Goal: Task Accomplishment & Management: Manage account settings

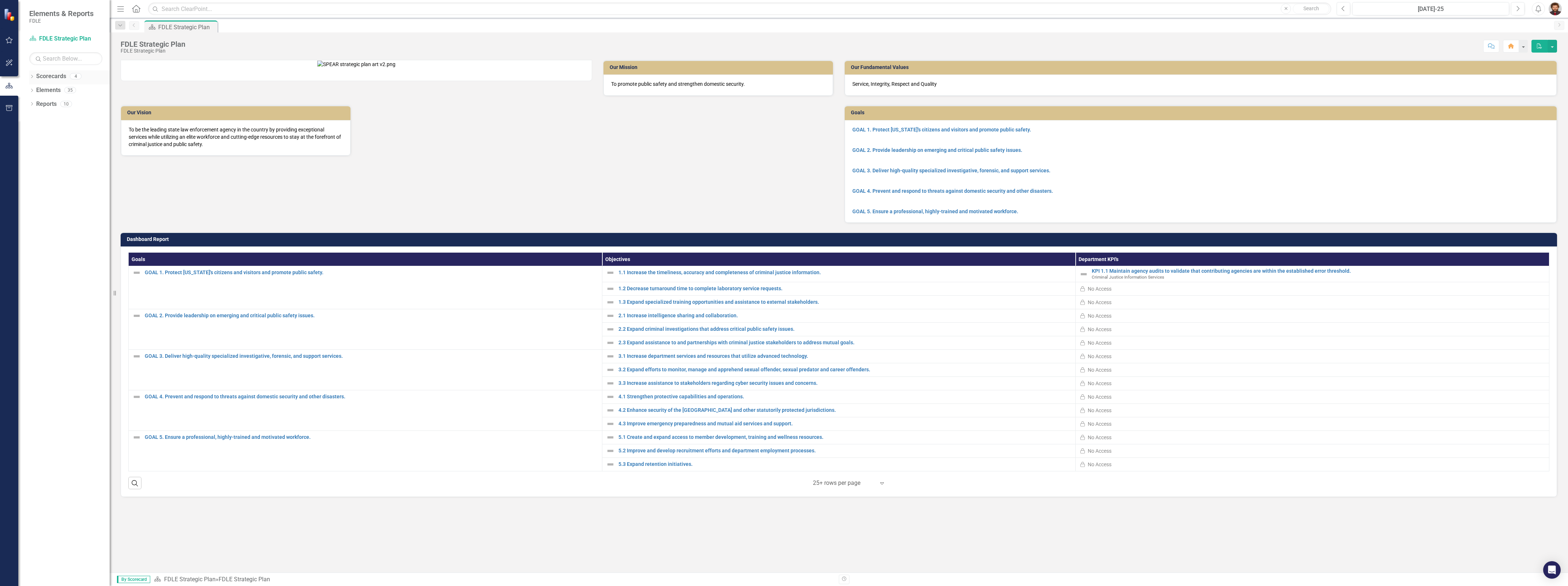
click at [48, 79] on link "Scorecards" at bounding box center [50, 76] width 30 height 8
click at [31, 74] on div "Dropdown" at bounding box center [32, 77] width 5 height 6
click at [72, 132] on link "Criminal Justice Information Services" at bounding box center [75, 131] width 69 height 8
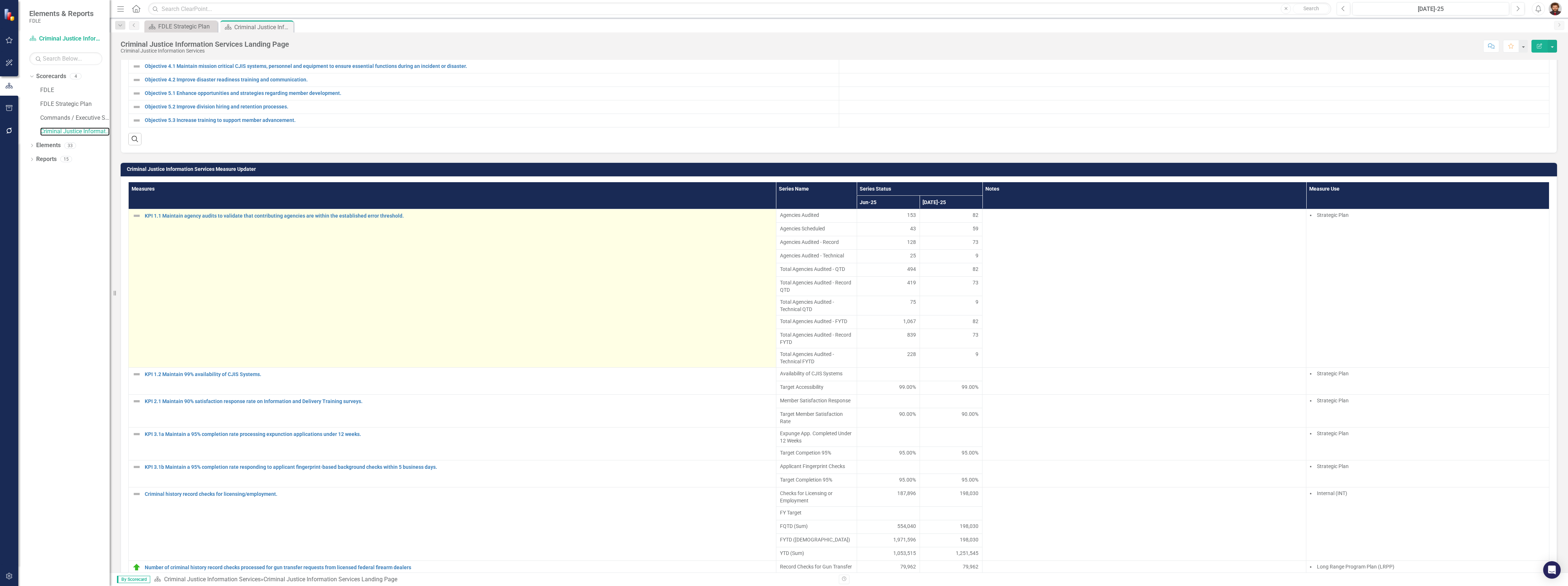
scroll to position [411, 0]
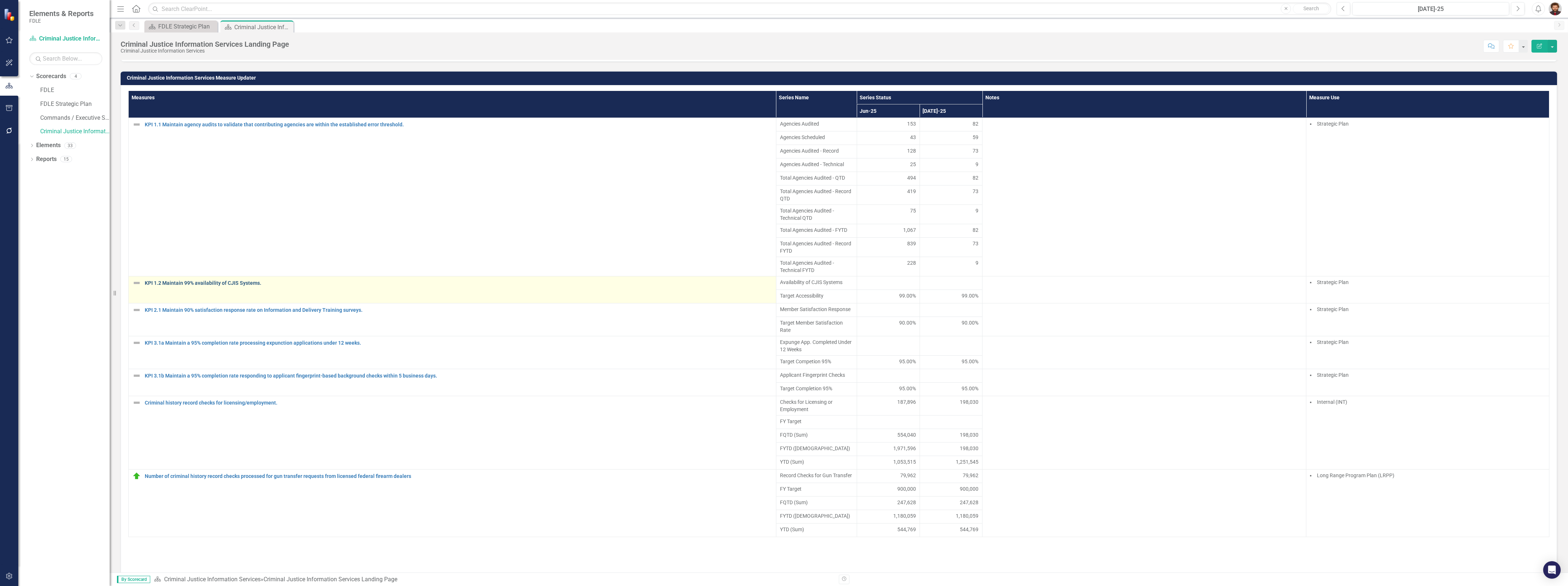
click at [189, 286] on link "KPI 1.2 Maintain 99% availability of CJIS Systems." at bounding box center [458, 284] width 628 height 5
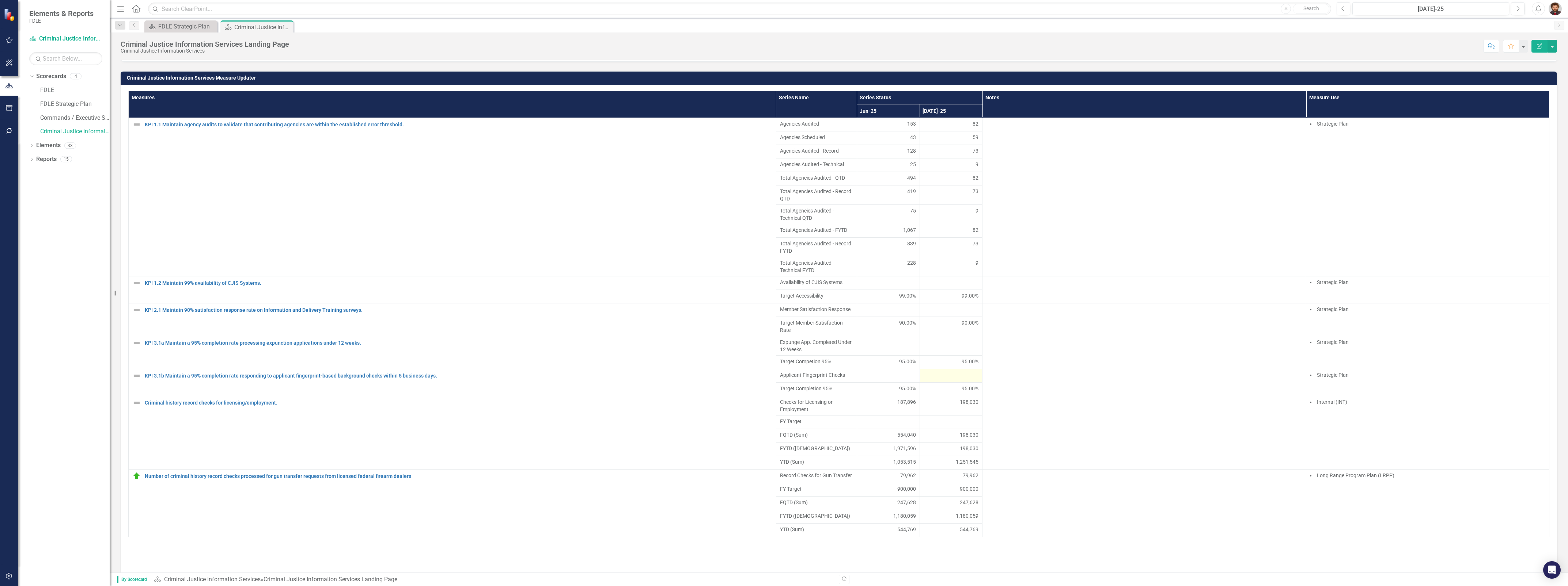
click at [931, 380] on div at bounding box center [951, 376] width 55 height 9
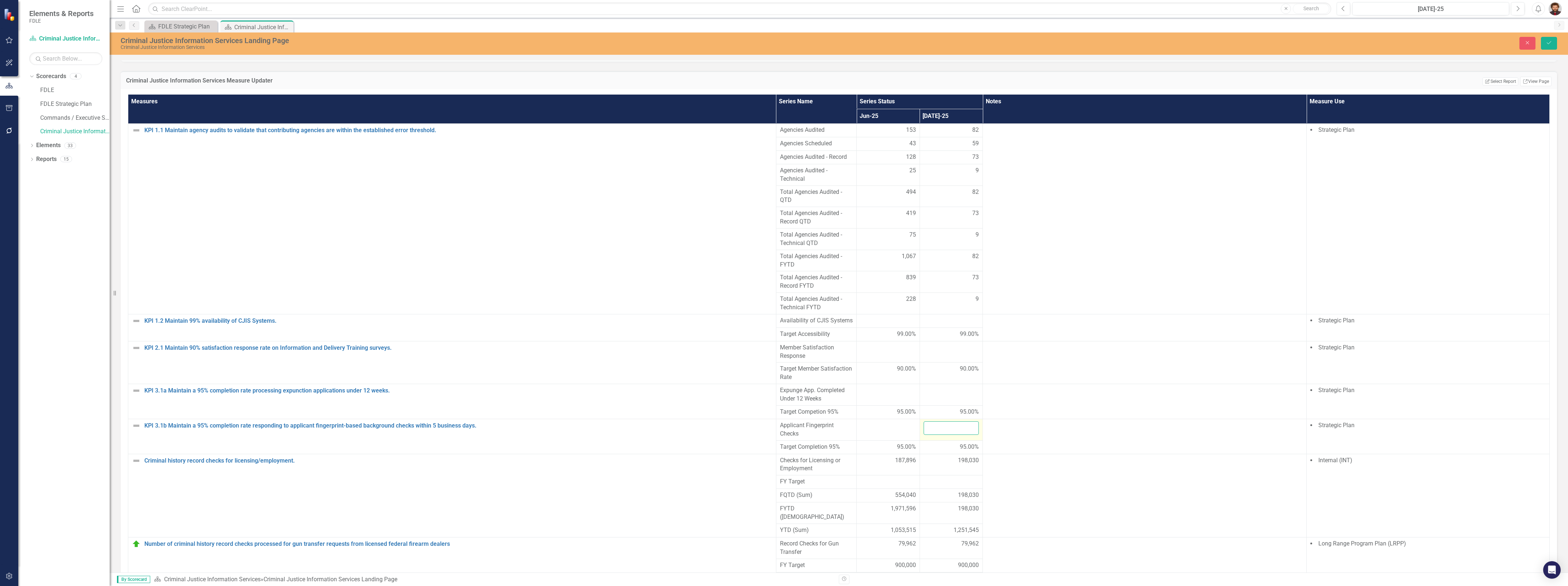
click at [940, 435] on input "number" at bounding box center [951, 428] width 55 height 13
type input "98.49"
click button "Save" at bounding box center [1549, 43] width 16 height 13
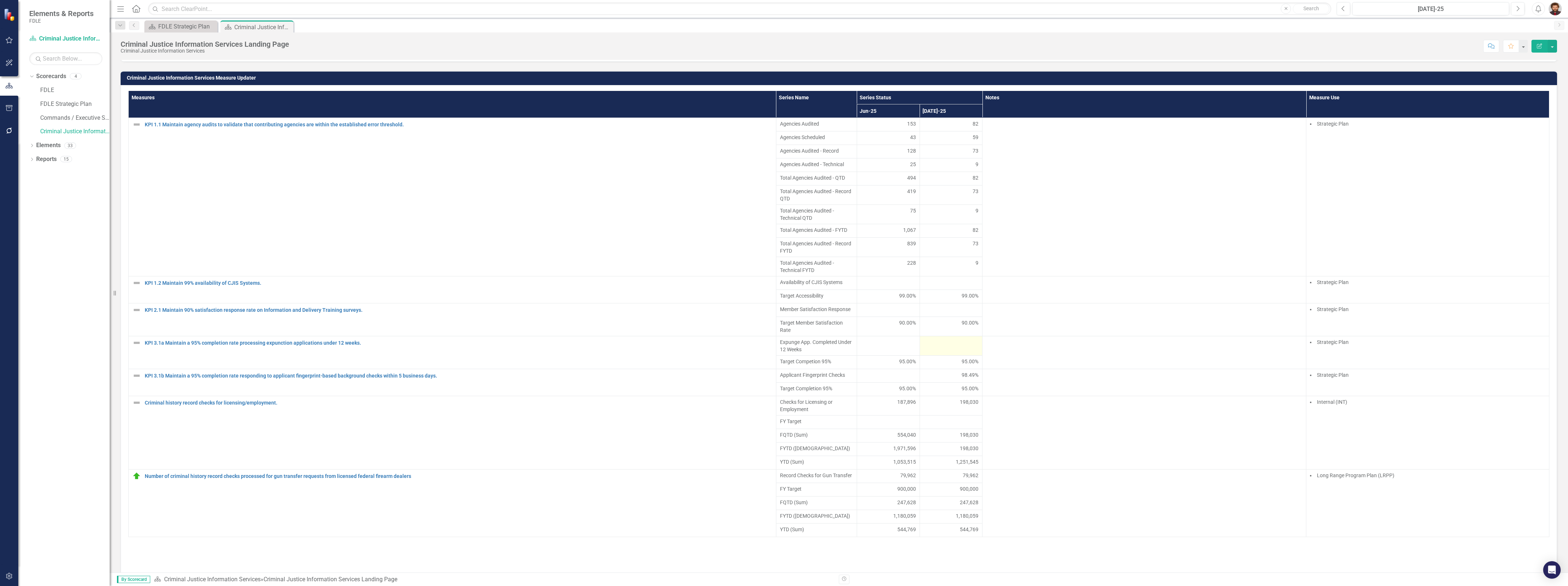
click at [954, 347] on div at bounding box center [951, 343] width 55 height 9
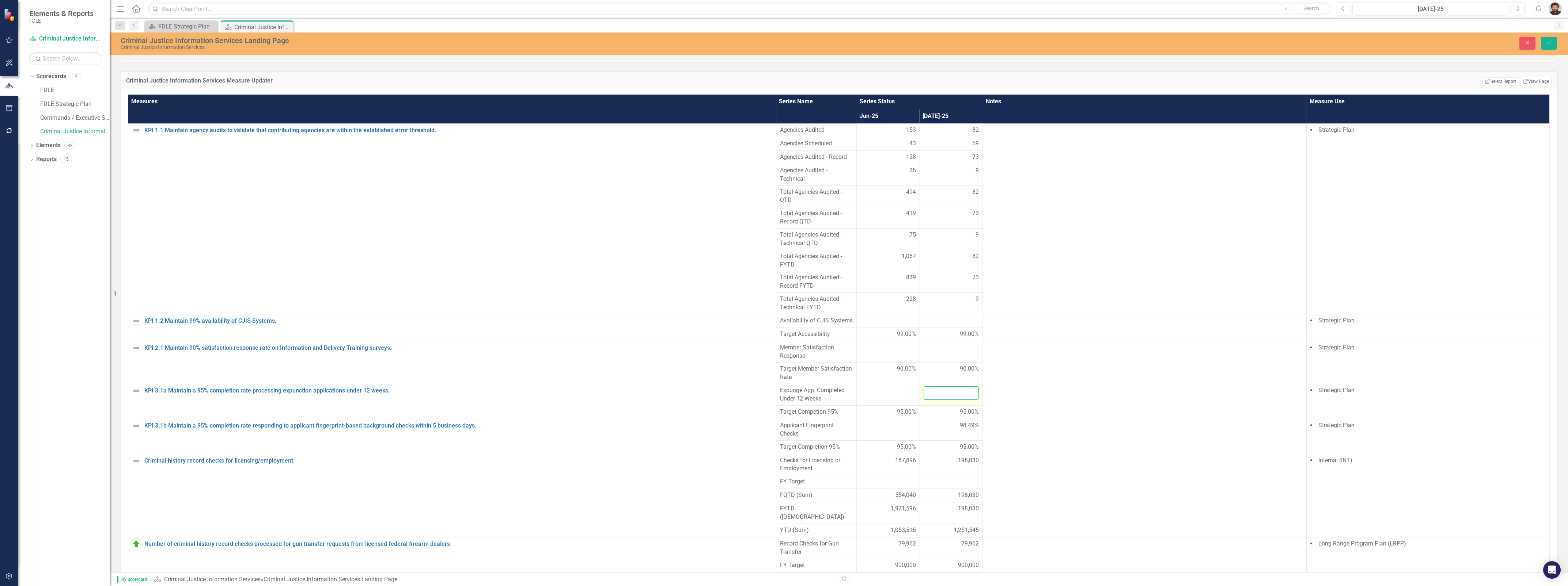
click at [950, 400] on input "number" at bounding box center [951, 393] width 55 height 13
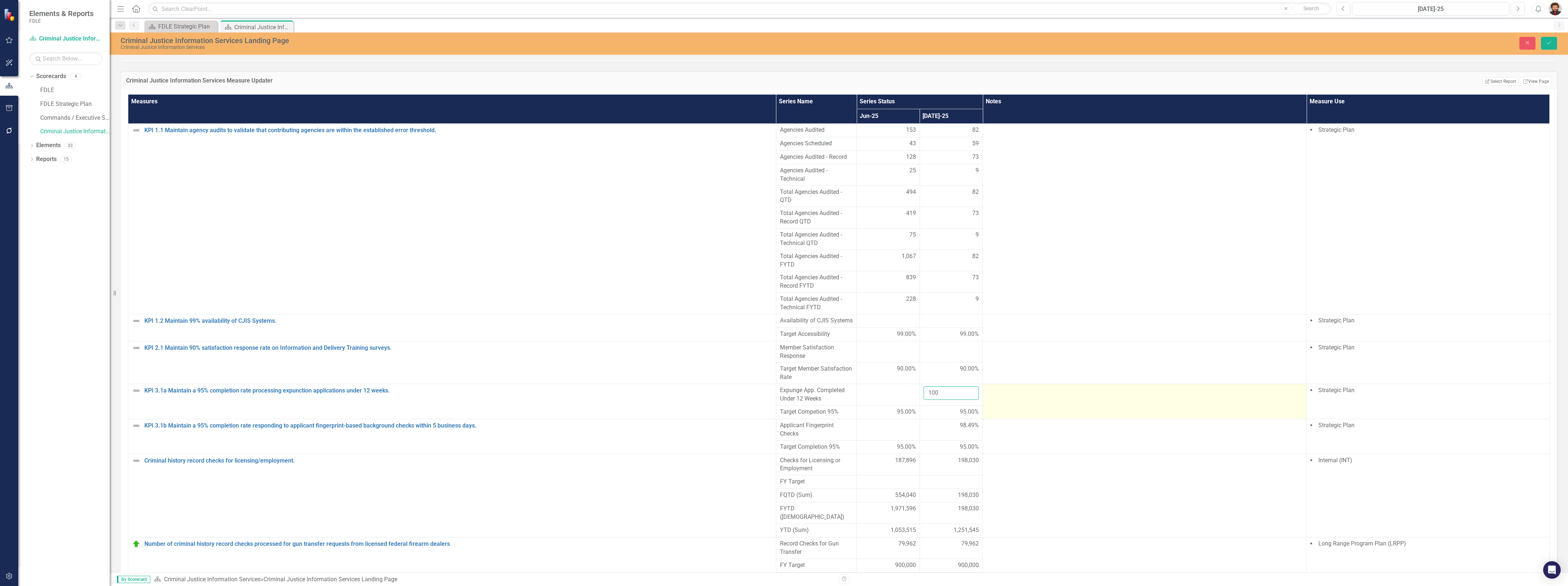
type input "100"
click at [1018, 395] on div at bounding box center [1145, 391] width 316 height 9
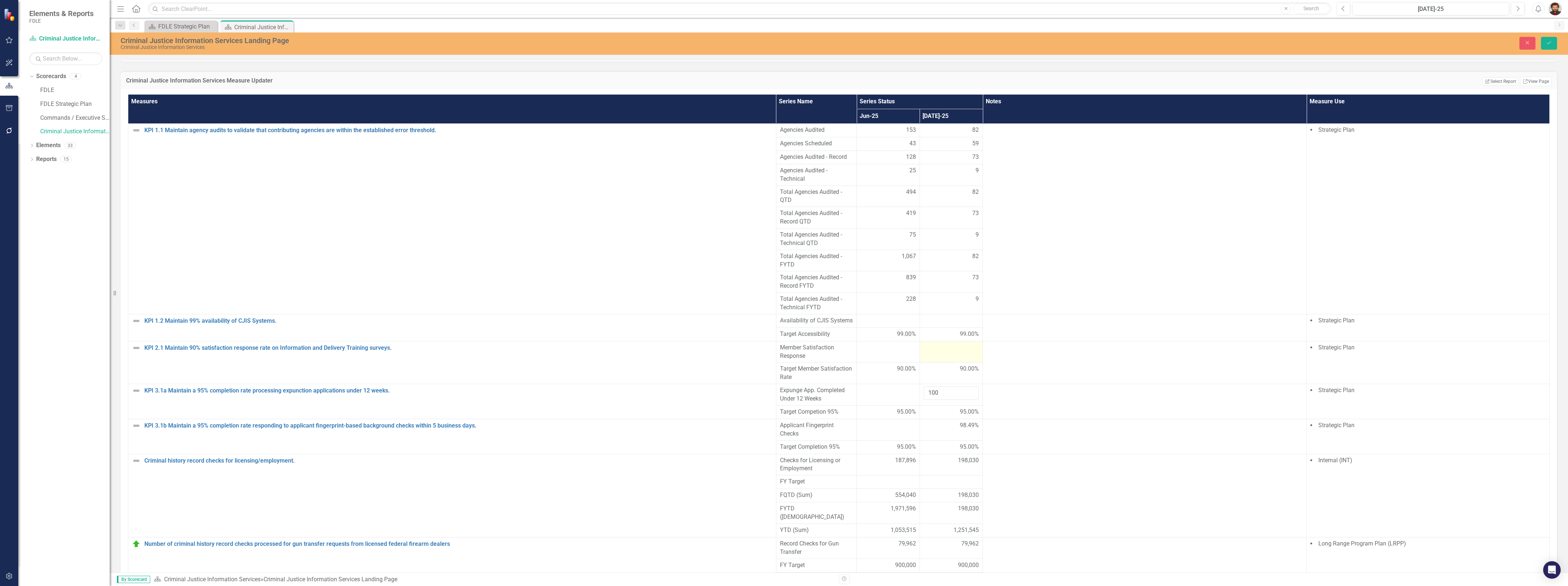
click at [933, 353] on div at bounding box center [951, 348] width 55 height 9
click at [933, 357] on input "number" at bounding box center [951, 350] width 55 height 13
type input "91"
click at [1549, 43] on icon "submit" at bounding box center [1549, 42] width 4 height 3
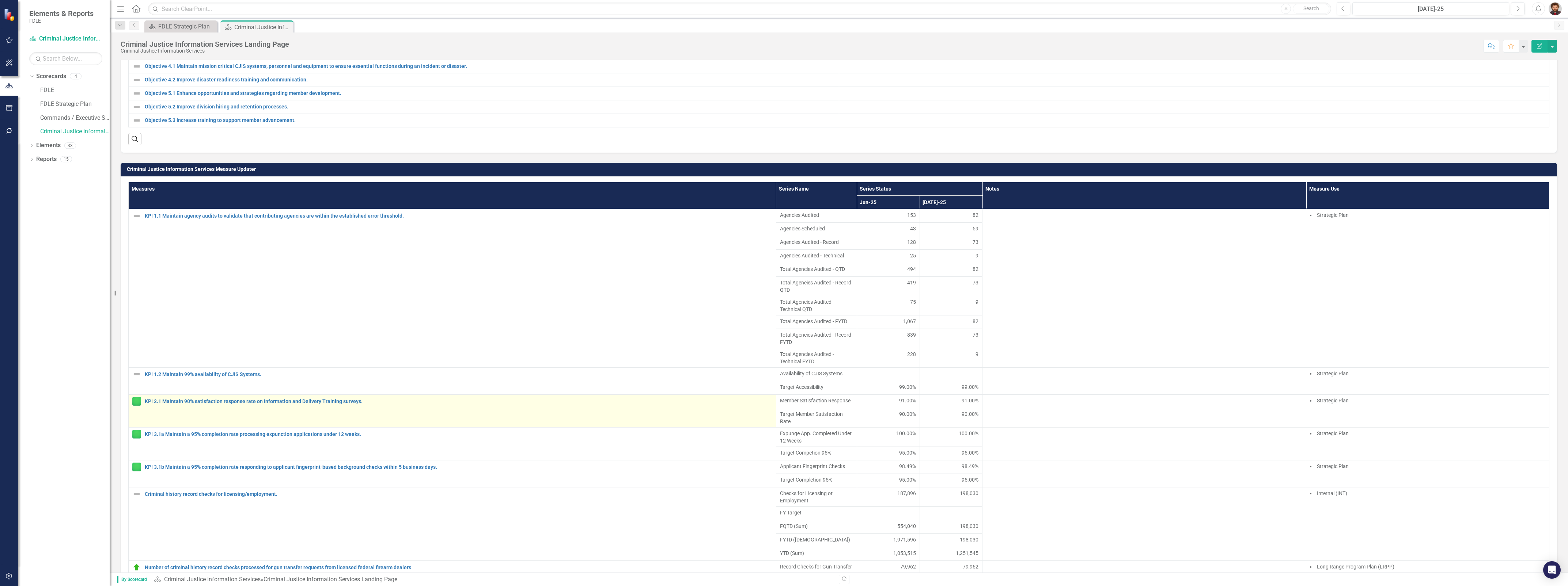
scroll to position [365, 0]
